Goal: Task Accomplishment & Management: Manage account settings

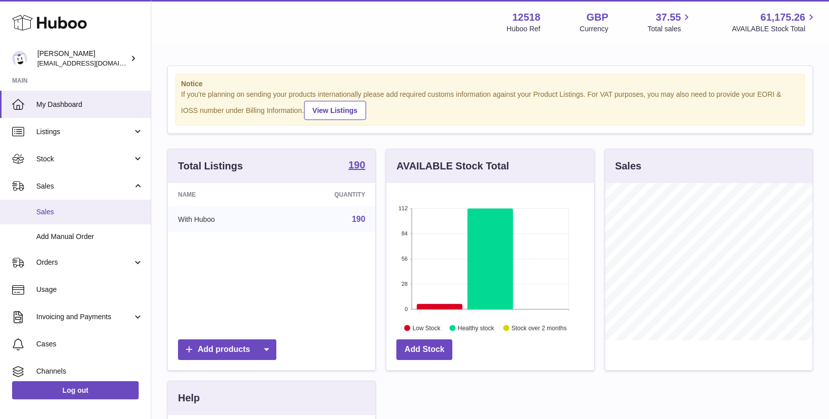
scroll to position [157, 207]
click at [51, 216] on span "Sales" at bounding box center [89, 212] width 107 height 10
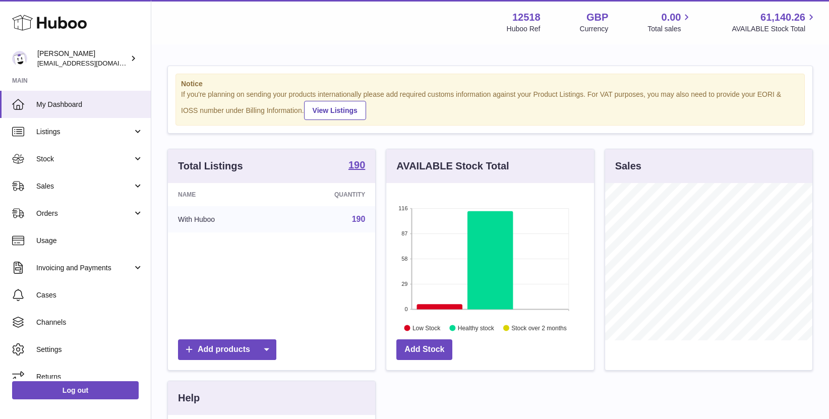
scroll to position [157, 207]
click at [71, 187] on span "Sales" at bounding box center [84, 187] width 96 height 10
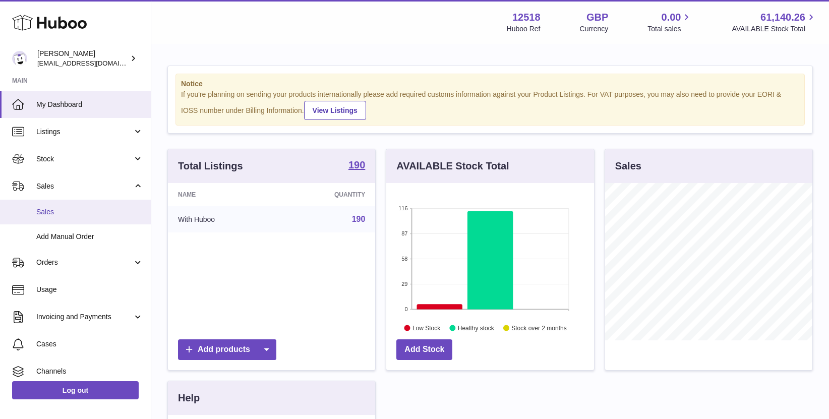
click at [70, 207] on span "Sales" at bounding box center [89, 212] width 107 height 10
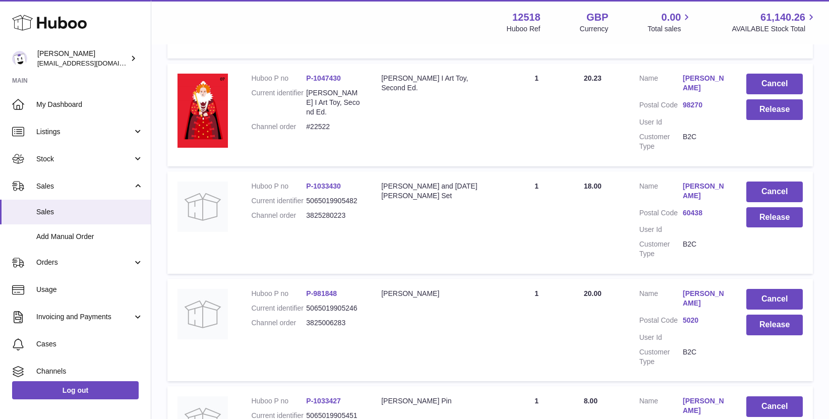
scroll to position [518, 0]
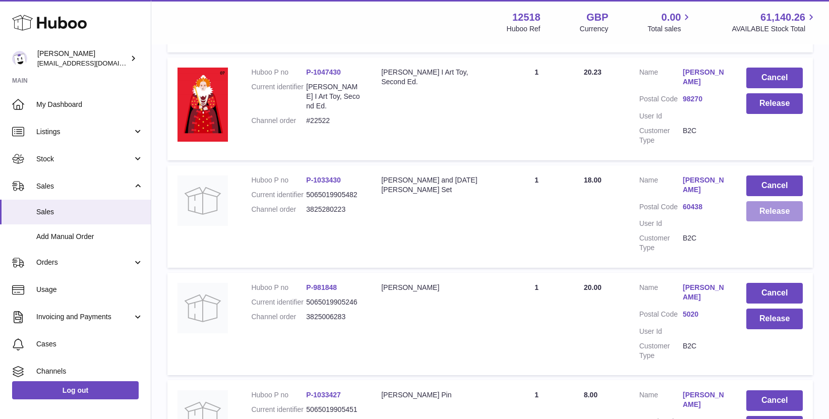
click at [785, 215] on button "Release" at bounding box center [774, 211] width 56 height 21
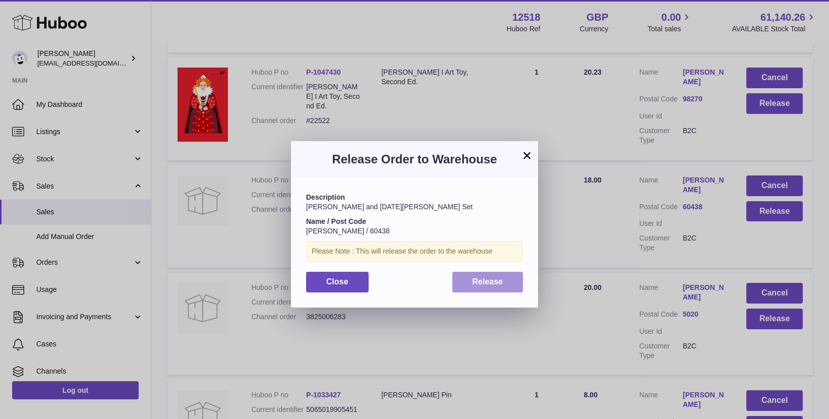
click at [489, 283] on span "Release" at bounding box center [487, 281] width 31 height 9
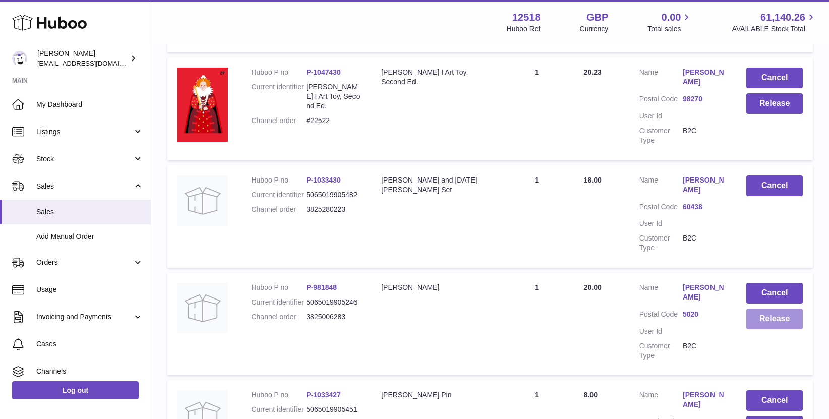
click at [779, 318] on button "Release" at bounding box center [774, 319] width 56 height 21
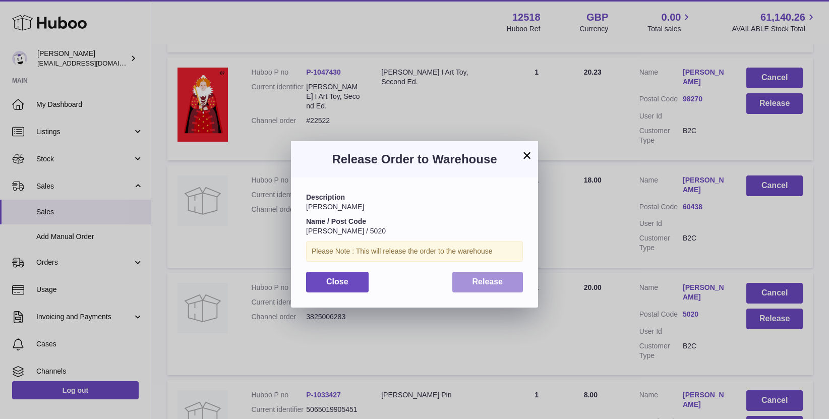
click at [487, 282] on span "Release" at bounding box center [487, 281] width 31 height 9
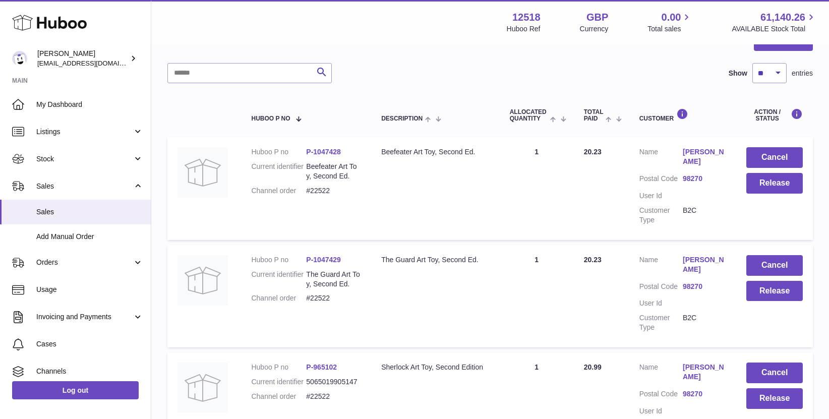
scroll to position [123, 0]
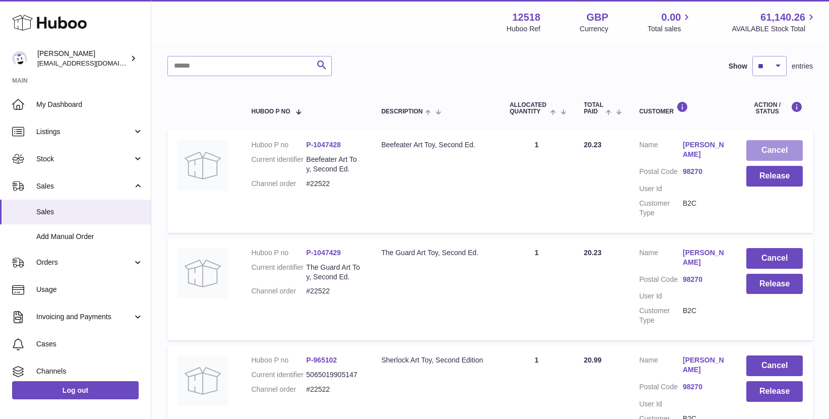
click at [792, 155] on button "Cancel" at bounding box center [774, 150] width 56 height 21
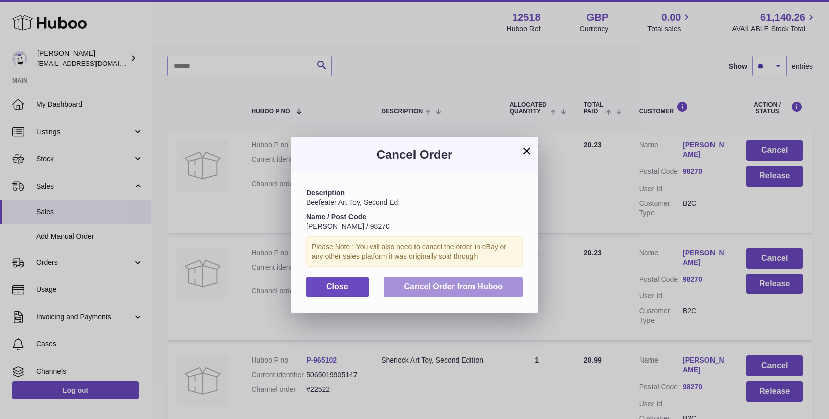
click at [505, 288] on button "Cancel Order from Huboo" at bounding box center [453, 287] width 139 height 21
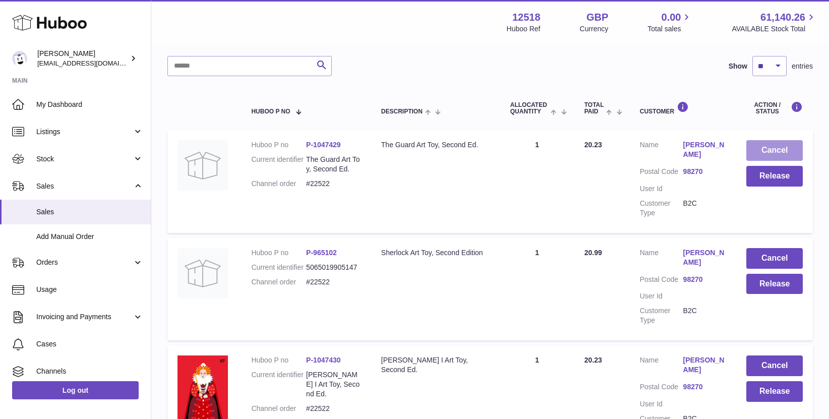
click at [776, 152] on button "Cancel" at bounding box center [774, 150] width 56 height 21
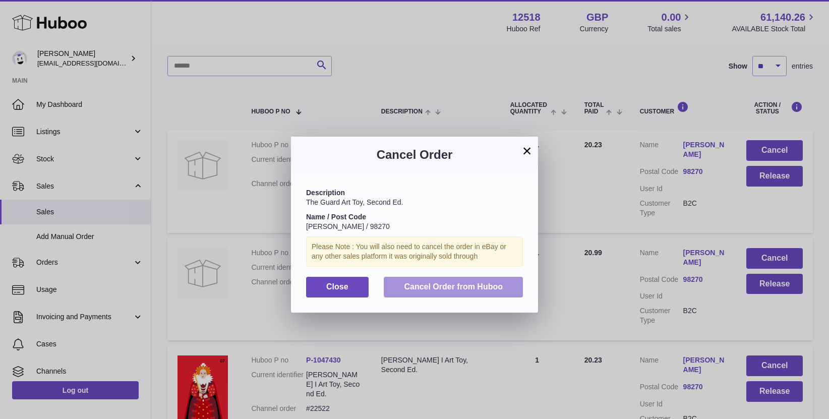
click at [484, 286] on span "Cancel Order from Huboo" at bounding box center [453, 286] width 99 height 9
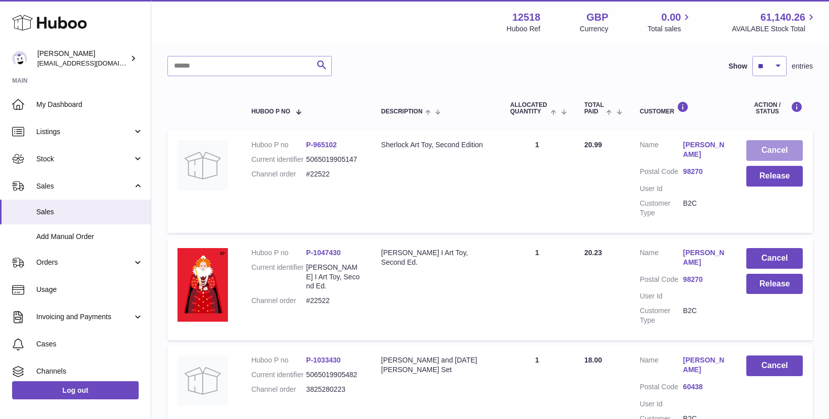
click at [759, 146] on button "Cancel" at bounding box center [774, 150] width 56 height 21
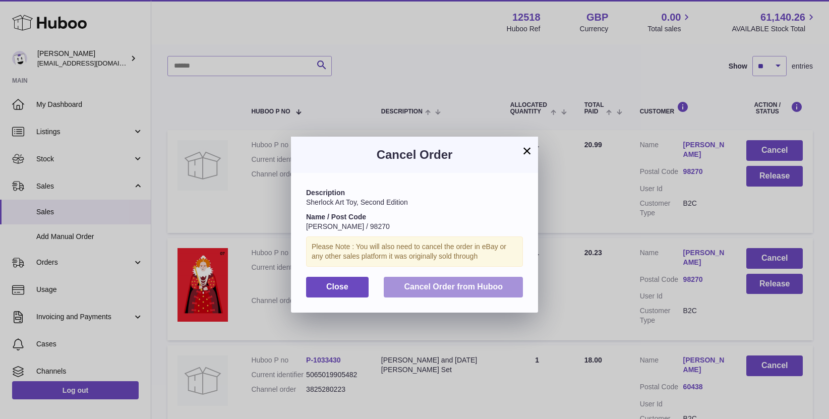
click at [483, 288] on span "Cancel Order from Huboo" at bounding box center [453, 286] width 99 height 9
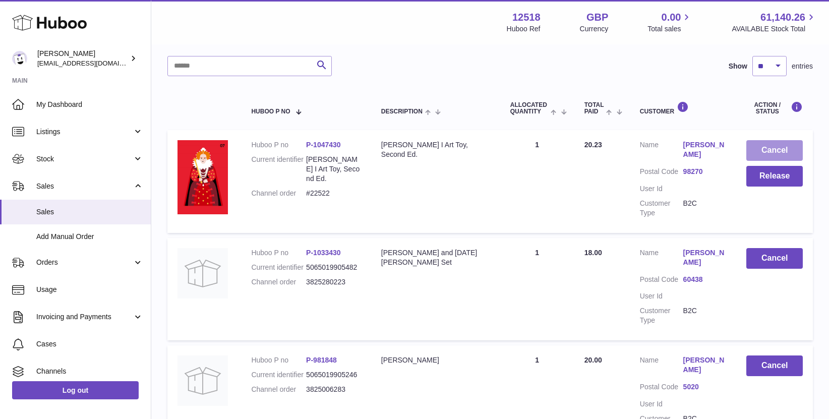
click at [775, 147] on button "Cancel" at bounding box center [774, 150] width 56 height 21
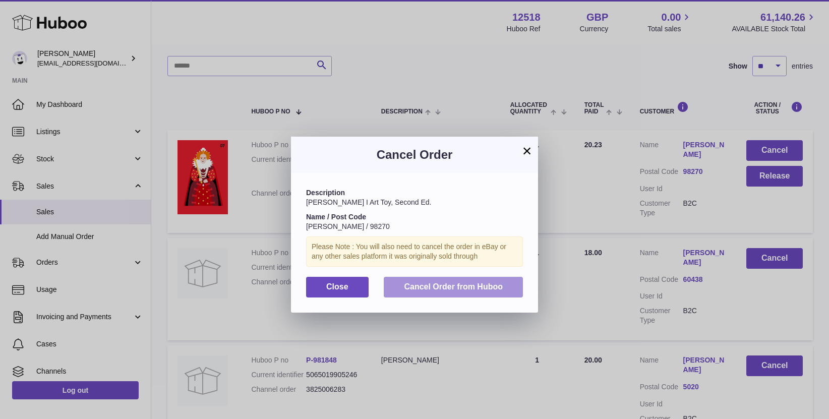
click at [484, 290] on span "Cancel Order from Huboo" at bounding box center [453, 286] width 99 height 9
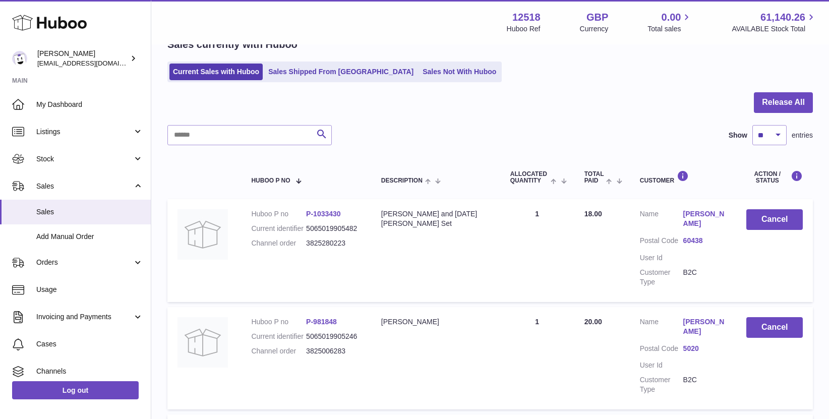
scroll to position [0, 0]
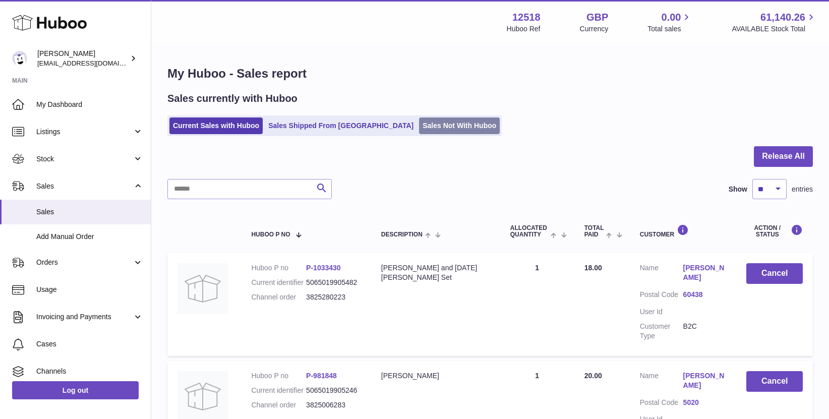
click at [419, 132] on link "Sales Not With Huboo" at bounding box center [459, 125] width 81 height 17
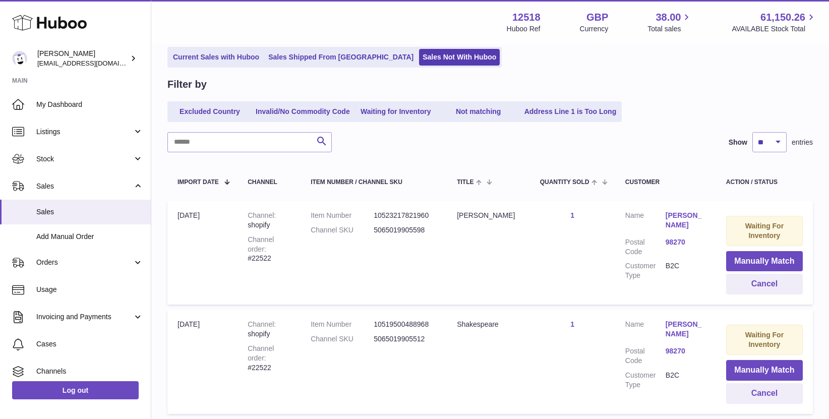
scroll to position [77, 0]
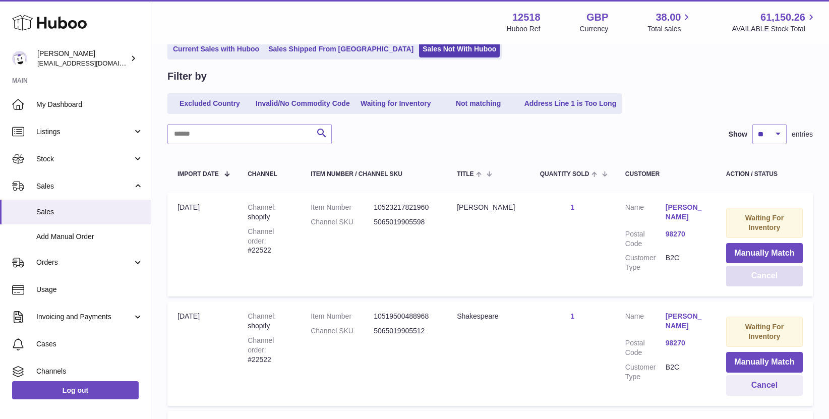
click at [768, 273] on button "Cancel" at bounding box center [764, 276] width 77 height 21
click at [569, 233] on td "Quantity Sold 1" at bounding box center [572, 245] width 85 height 104
click at [744, 274] on button "Cancel" at bounding box center [764, 276] width 77 height 21
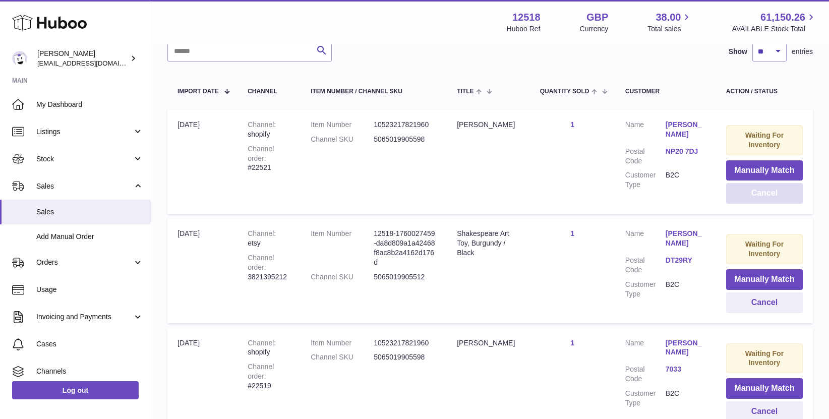
scroll to position [153, 0]
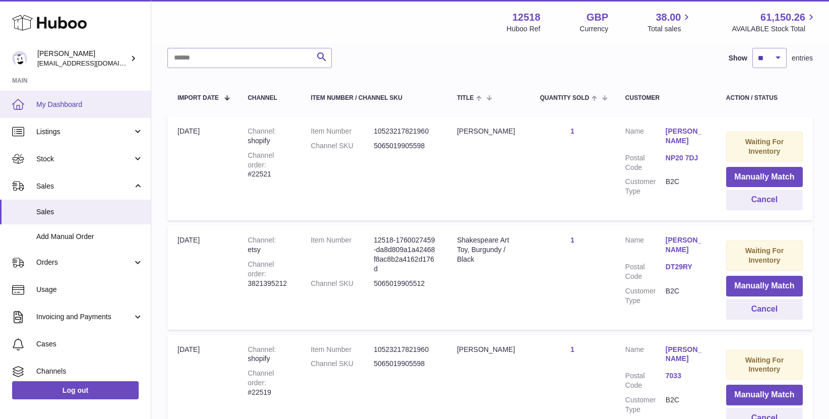
click at [54, 106] on span "My Dashboard" at bounding box center [89, 105] width 107 height 10
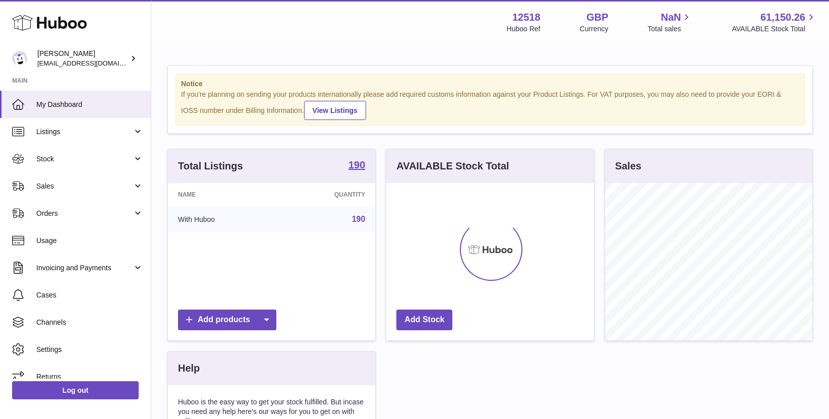
scroll to position [157, 207]
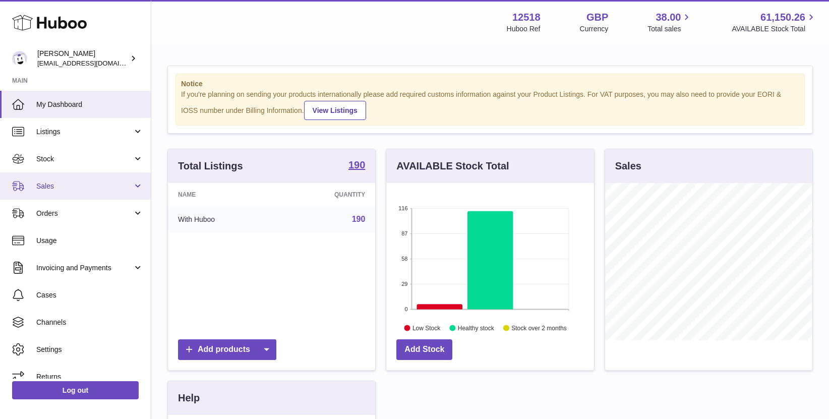
click at [45, 187] on span "Sales" at bounding box center [84, 187] width 96 height 10
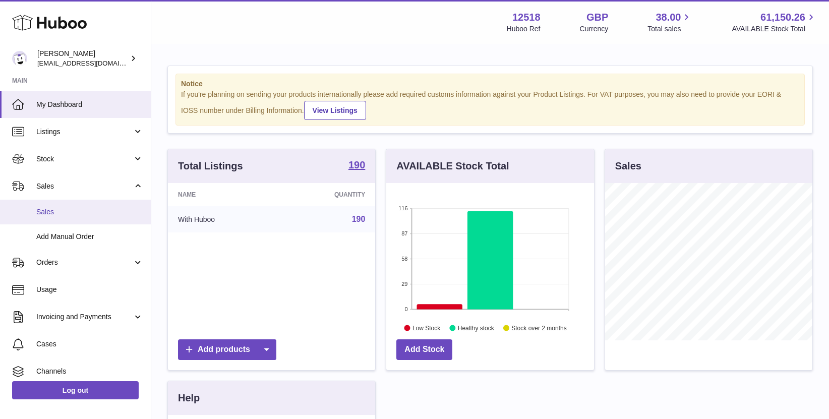
click at [45, 216] on span "Sales" at bounding box center [89, 212] width 107 height 10
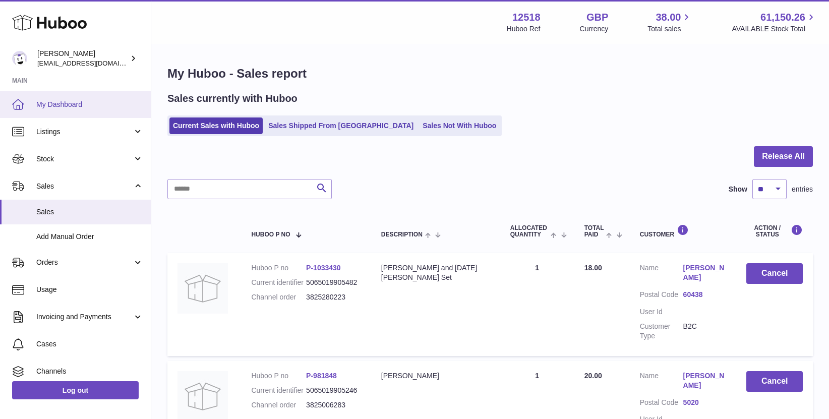
click at [71, 109] on link "My Dashboard" at bounding box center [75, 104] width 151 height 27
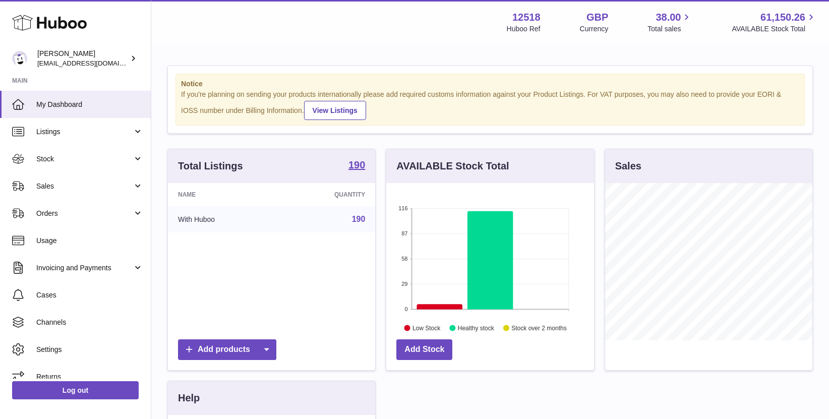
scroll to position [157, 207]
